Goal: Check status: Check status

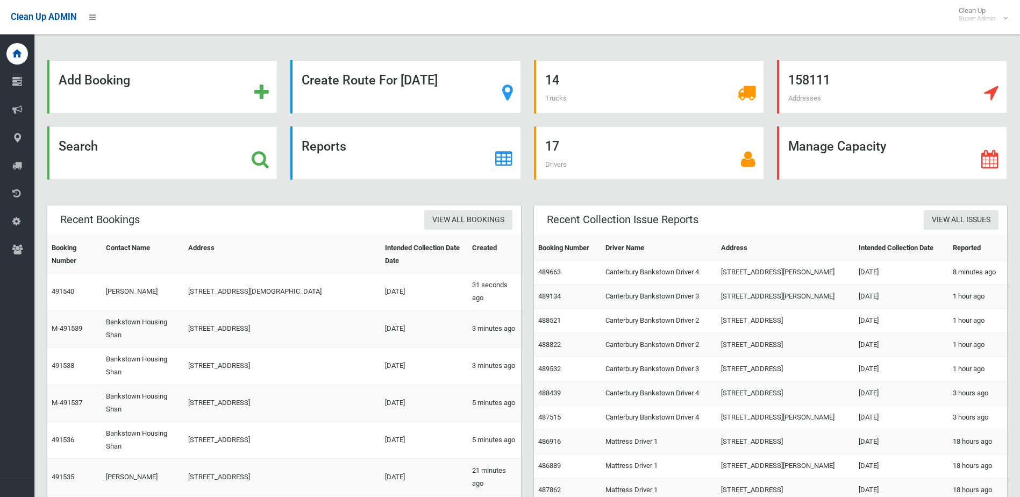
scroll to position [44, 0]
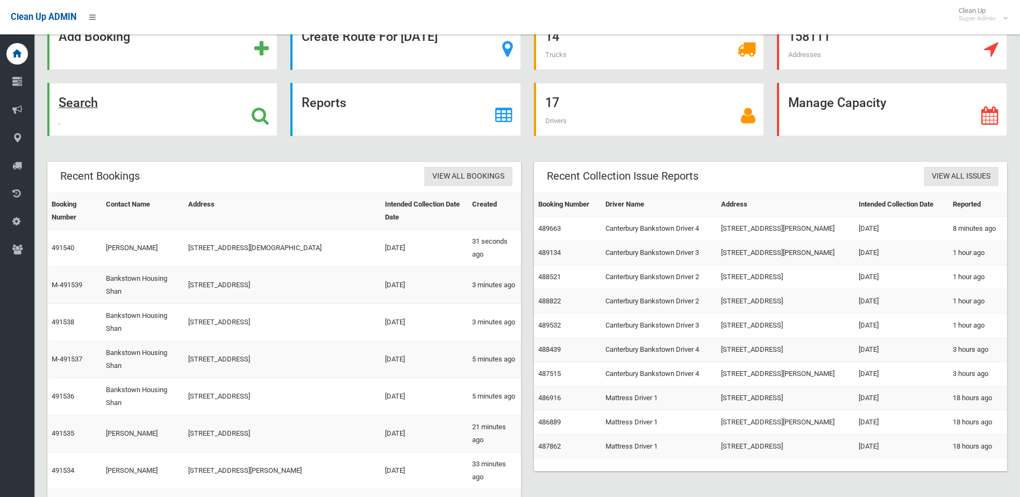
click at [139, 109] on div "Search" at bounding box center [162, 109] width 230 height 53
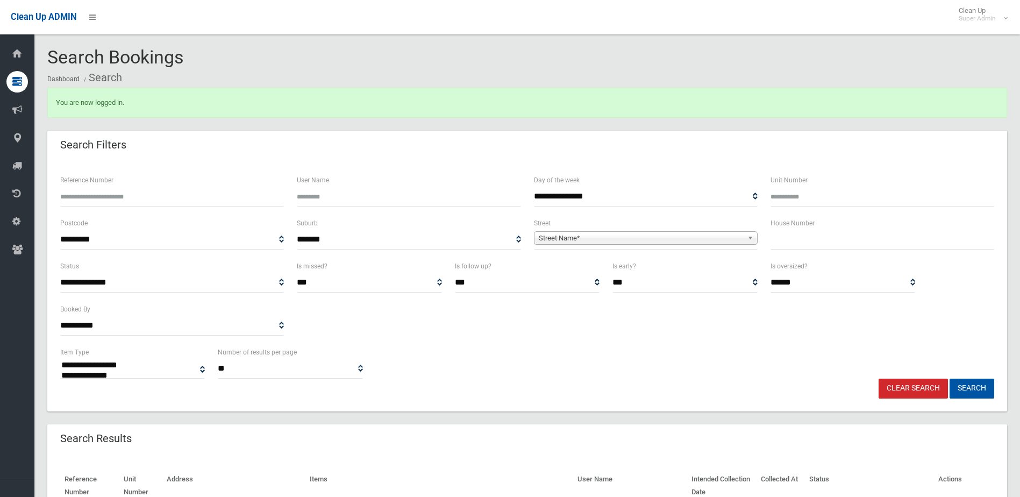
select select
click at [193, 183] on div "Reference Number" at bounding box center [172, 190] width 224 height 33
click at [143, 193] on input "Reference Number" at bounding box center [172, 196] width 224 height 20
type input "******"
click at [949, 378] on button "Search" at bounding box center [971, 388] width 45 height 20
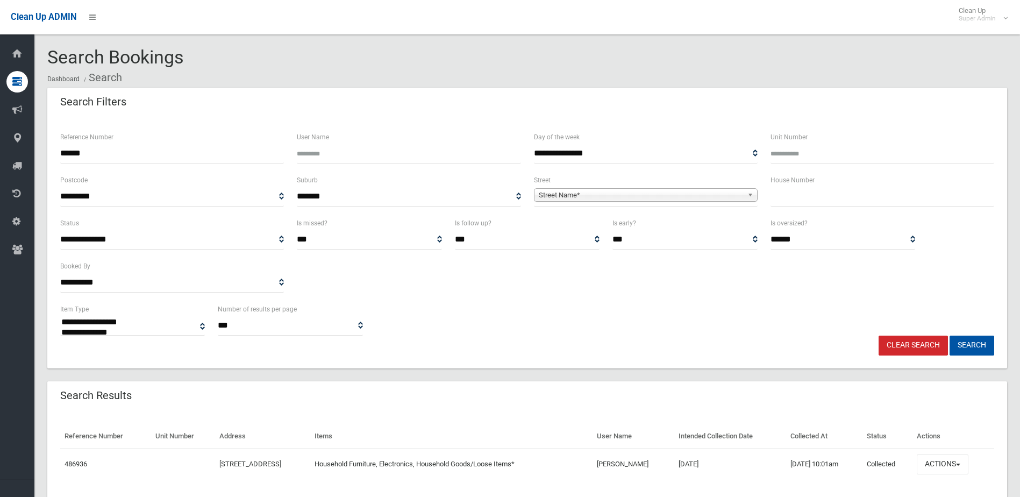
select select
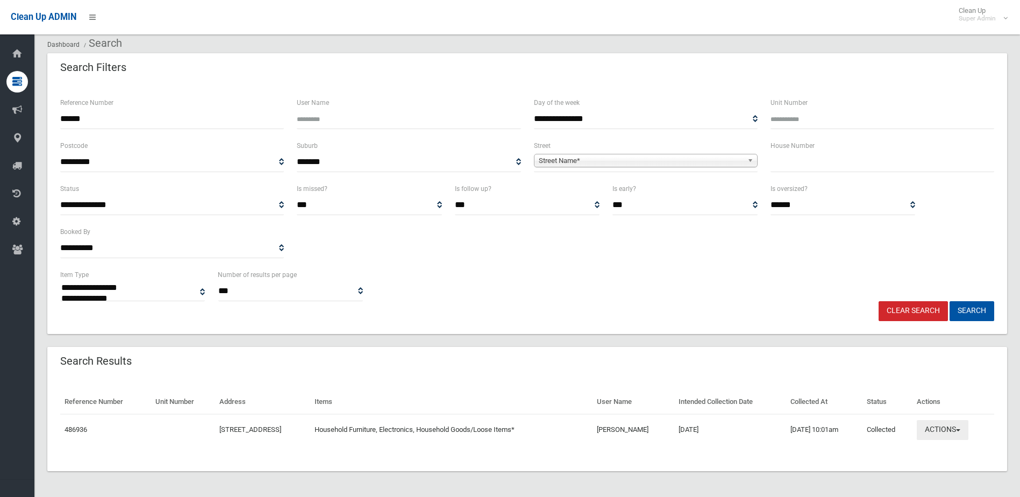
click at [948, 436] on button "Actions" at bounding box center [942, 430] width 52 height 20
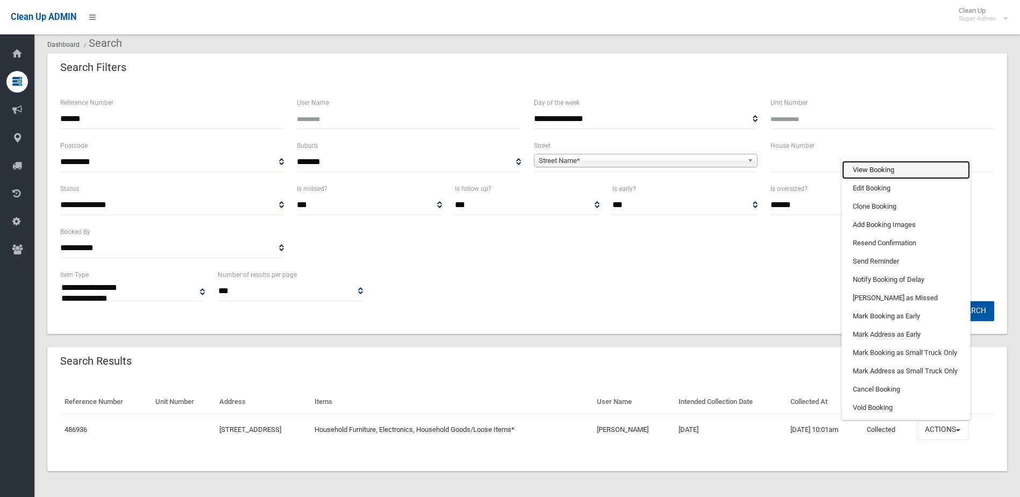
click at [901, 171] on link "View Booking" at bounding box center [906, 170] width 128 height 18
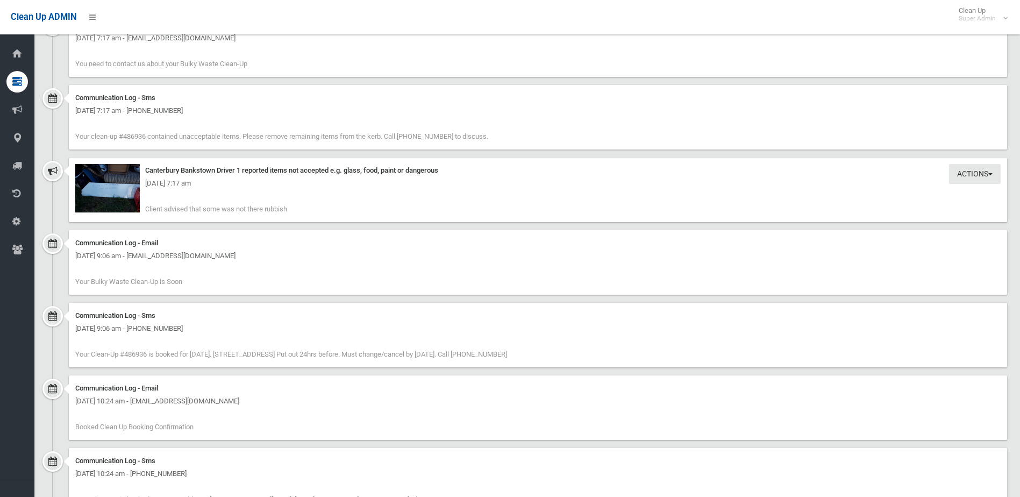
scroll to position [1344, 0]
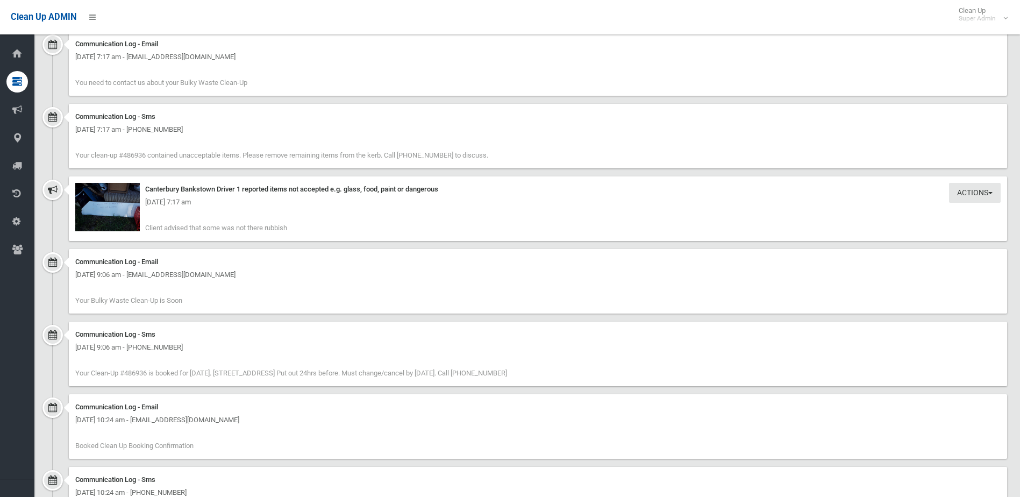
drag, startPoint x: 192, startPoint y: 224, endPoint x: 369, endPoint y: 235, distance: 177.2
click at [365, 234] on div "Actions Take Action Canterbury Bankstown Driver 1 reported items not accepted e…" at bounding box center [538, 208] width 938 height 64
drag, startPoint x: 369, startPoint y: 235, endPoint x: 421, endPoint y: 280, distance: 68.6
click at [440, 284] on div "Communication Log - Email Friday 3rd October 2025 - 9:06 am - matty_0807@hotmai…" at bounding box center [538, 281] width 938 height 64
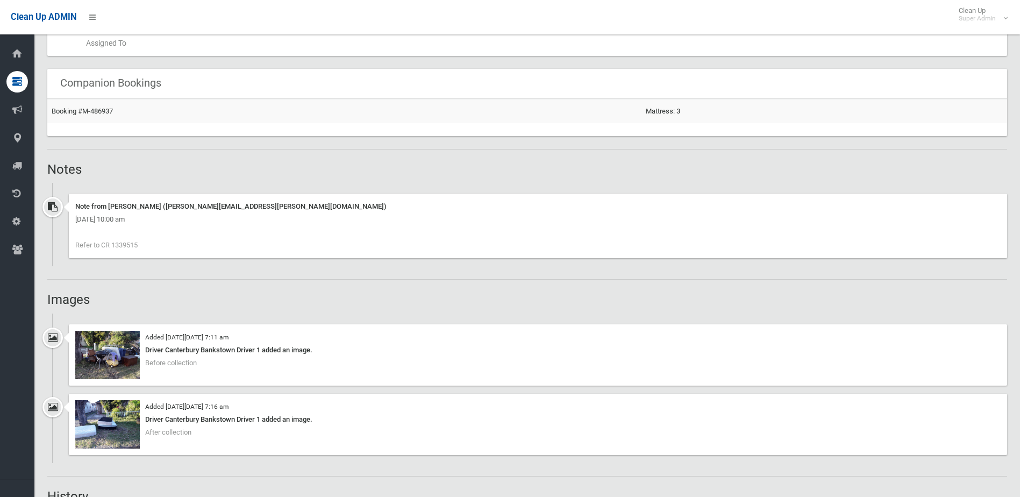
scroll to position [645, 0]
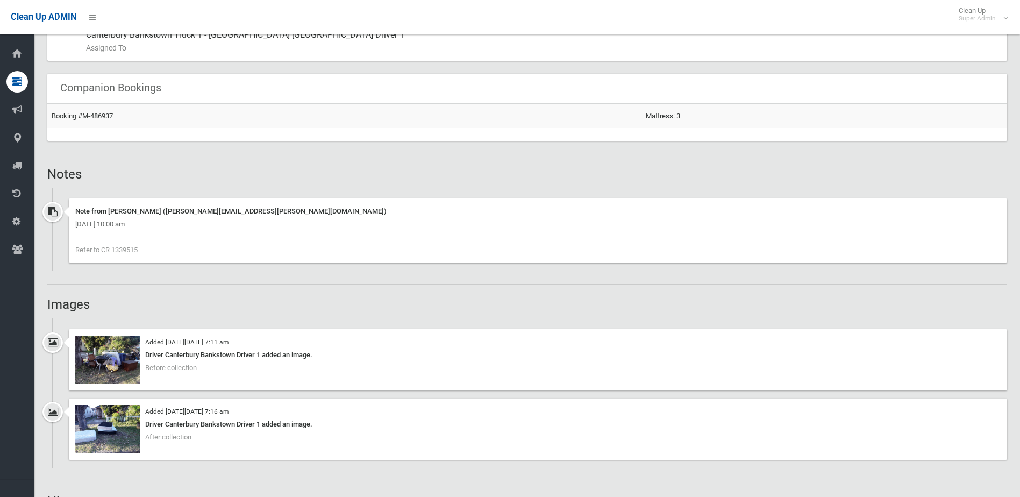
click at [132, 249] on span "Refer to CR 1339515" at bounding box center [106, 250] width 62 height 8
copy span "1339515"
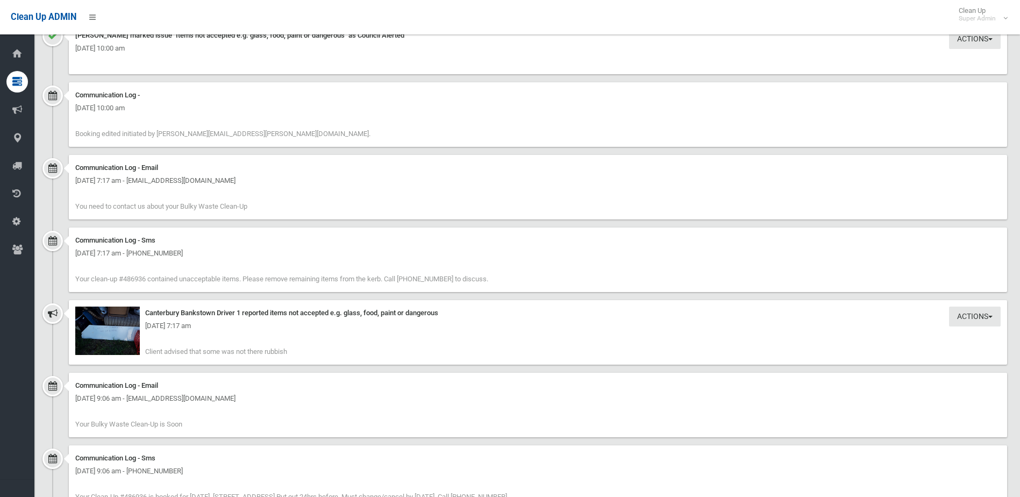
scroll to position [1344, 0]
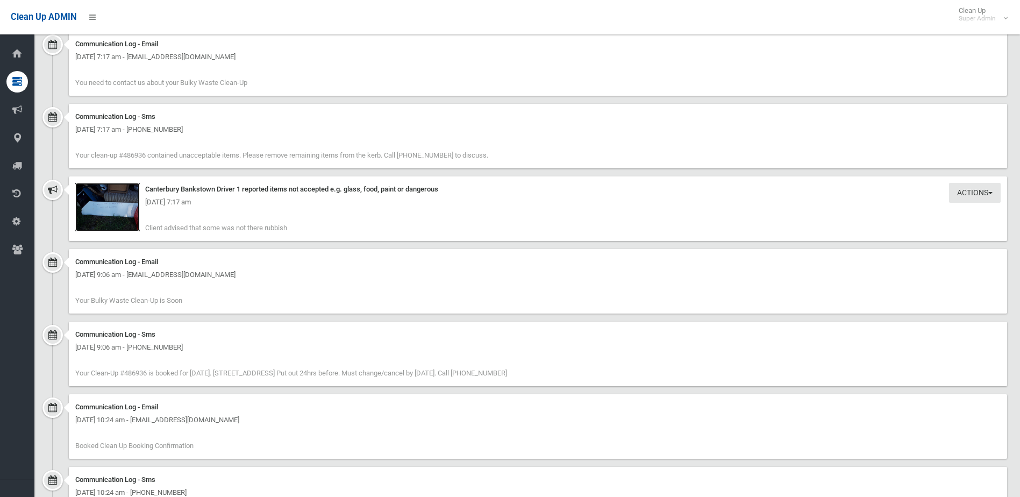
click at [107, 219] on img at bounding box center [107, 207] width 64 height 48
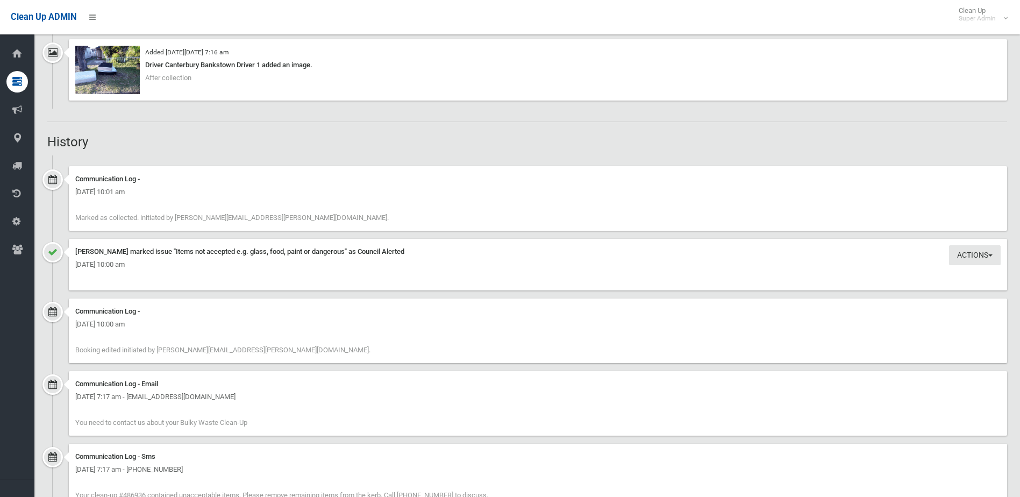
scroll to position [860, 0]
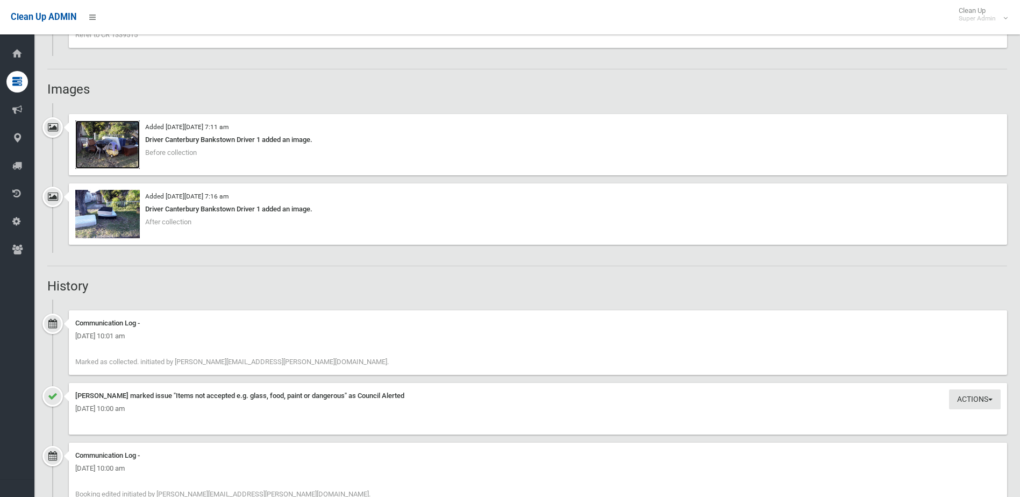
click at [112, 152] on img at bounding box center [107, 144] width 64 height 48
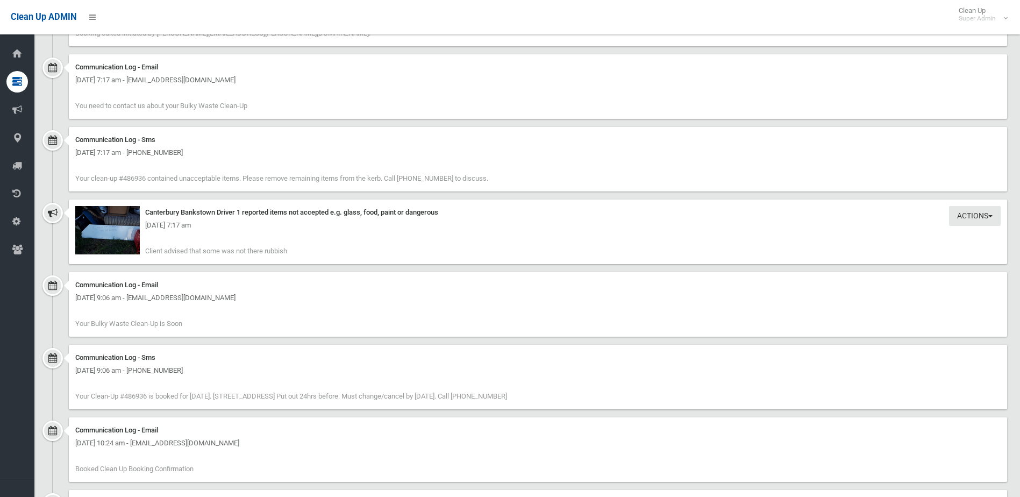
scroll to position [1405, 0]
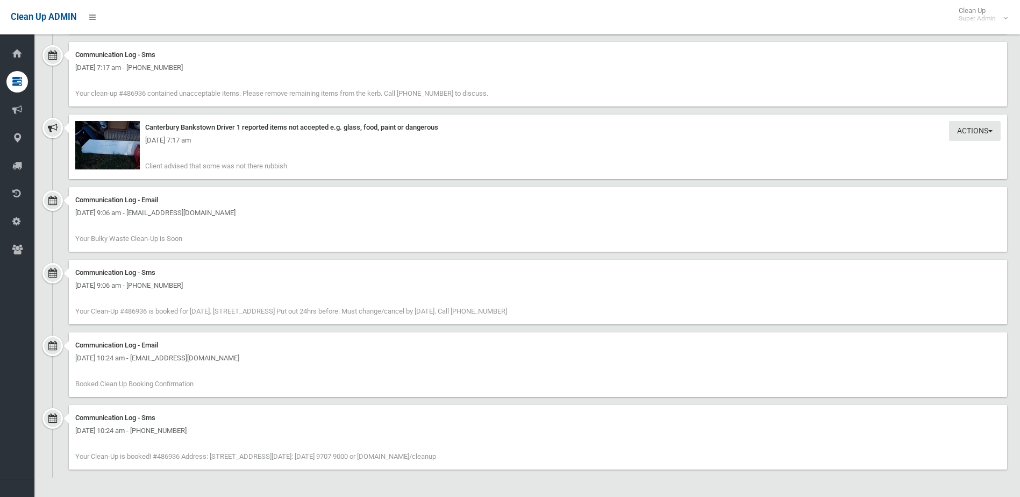
drag, startPoint x: 310, startPoint y: 447, endPoint x: 210, endPoint y: 397, distance: 112.2
click at [210, 397] on ul "Communication Log - Wednesday 8th October 2025 - 10:01 am Marked as collected. …" at bounding box center [526, 115] width 959 height 723
drag, startPoint x: 210, startPoint y: 397, endPoint x: 528, endPoint y: 362, distance: 320.1
click at [528, 362] on div "Sunday 21st September 2025 - 10:24 am - matty_0807@hotmail.com" at bounding box center [537, 357] width 925 height 13
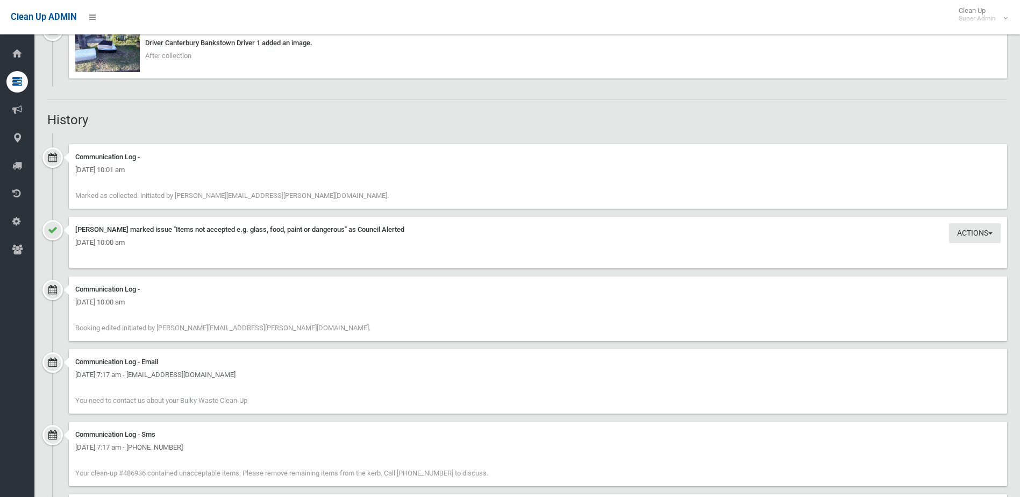
scroll to position [868, 0]
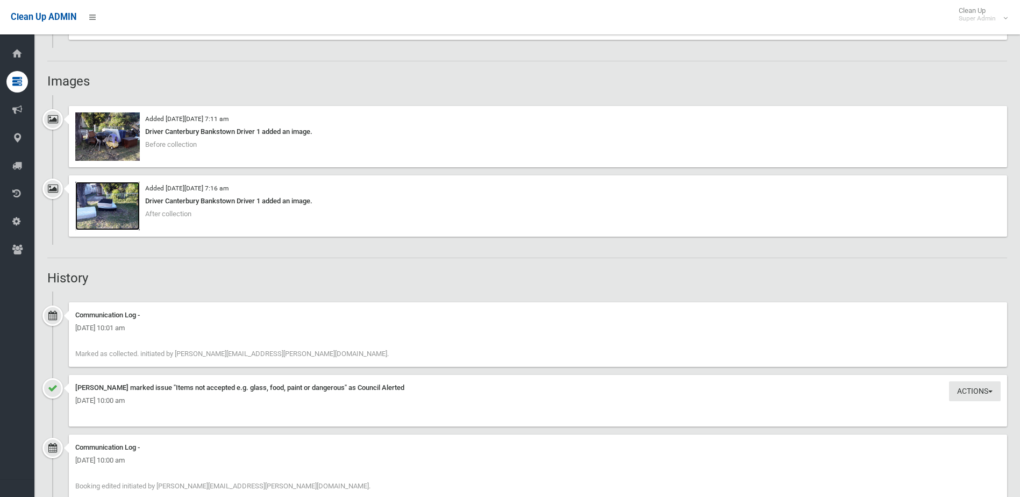
click at [111, 201] on img at bounding box center [107, 206] width 64 height 48
